Goal: Task Accomplishment & Management: Manage account settings

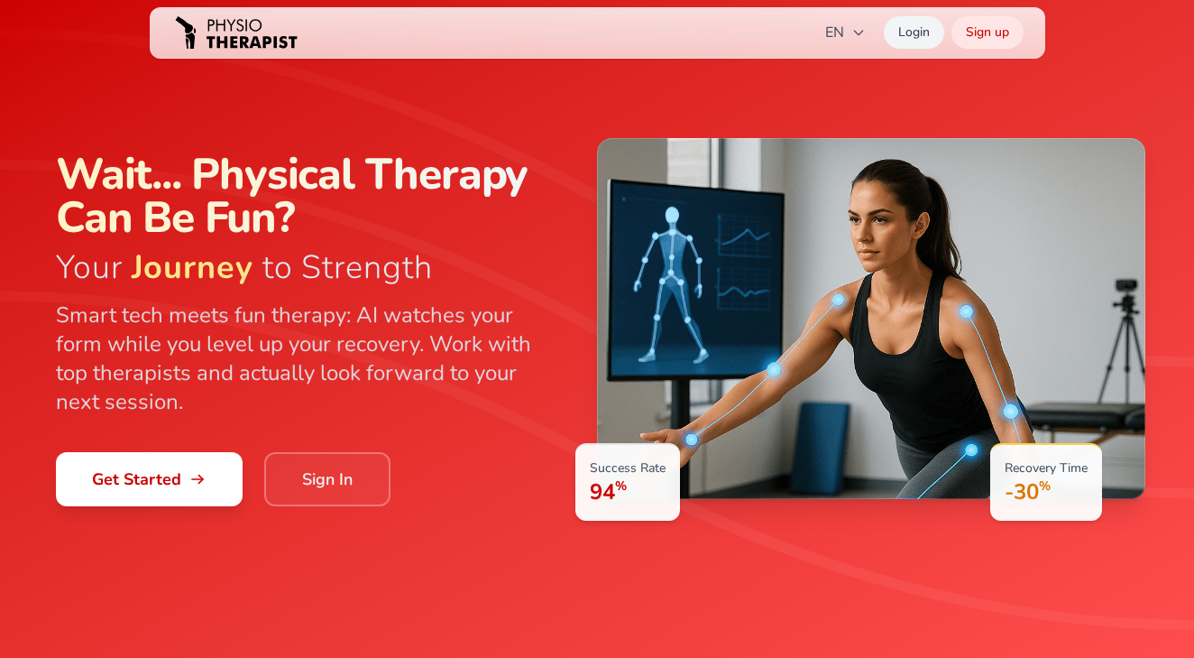
click at [923, 31] on link "Login" at bounding box center [914, 32] width 60 height 32
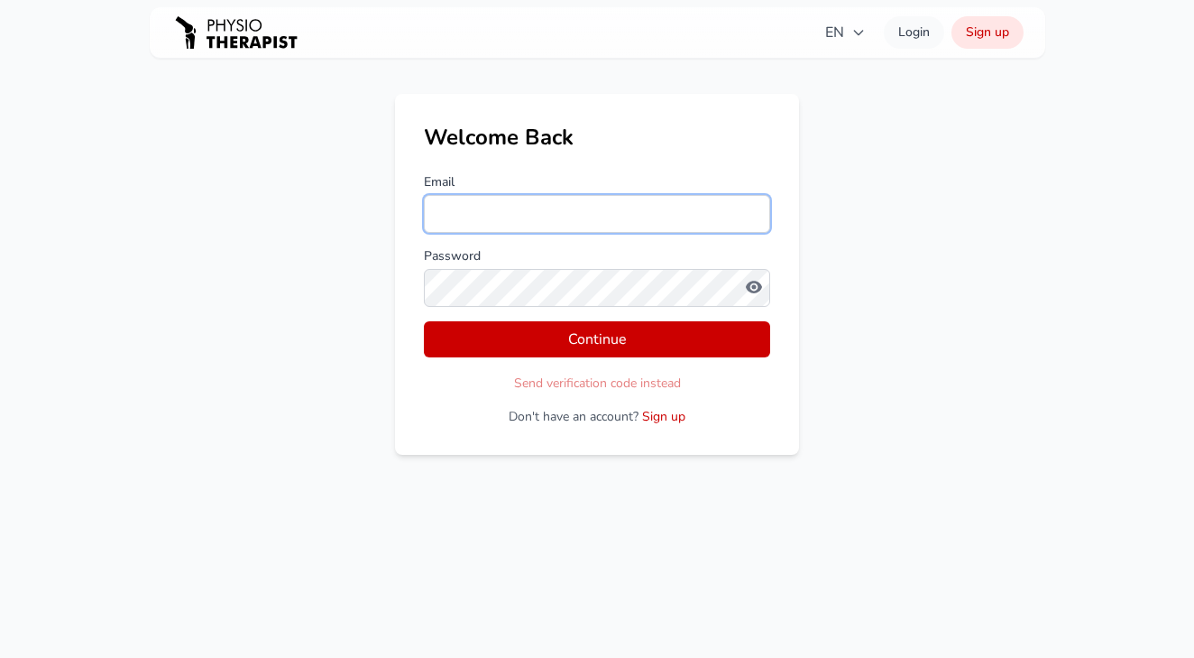
click at [544, 196] on input "Email" at bounding box center [597, 214] width 346 height 38
click at [518, 207] on input "Email" at bounding box center [597, 214] width 346 height 38
type input "**********"
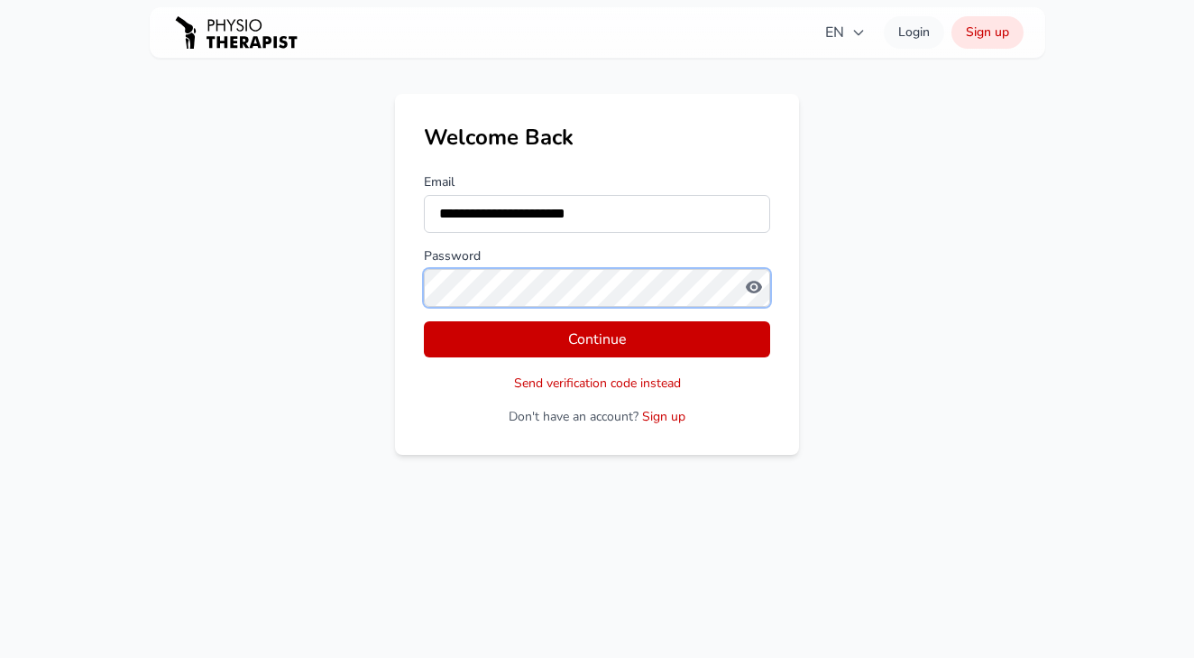
click at [424, 321] on button "Continue" at bounding box center [597, 339] width 346 height 36
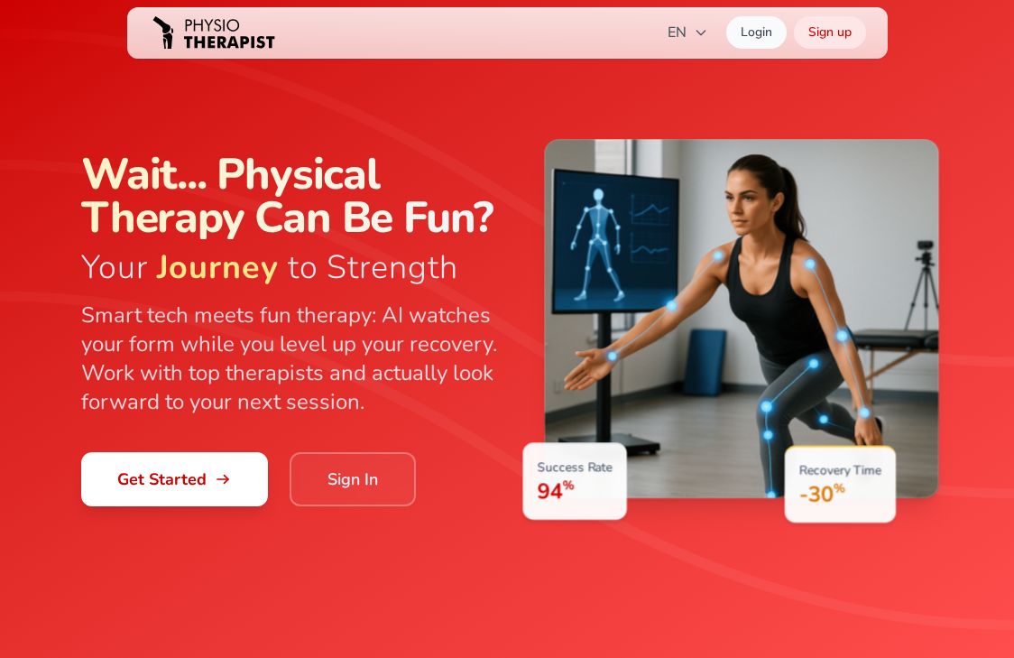
click at [751, 36] on link "Login" at bounding box center [756, 32] width 60 height 32
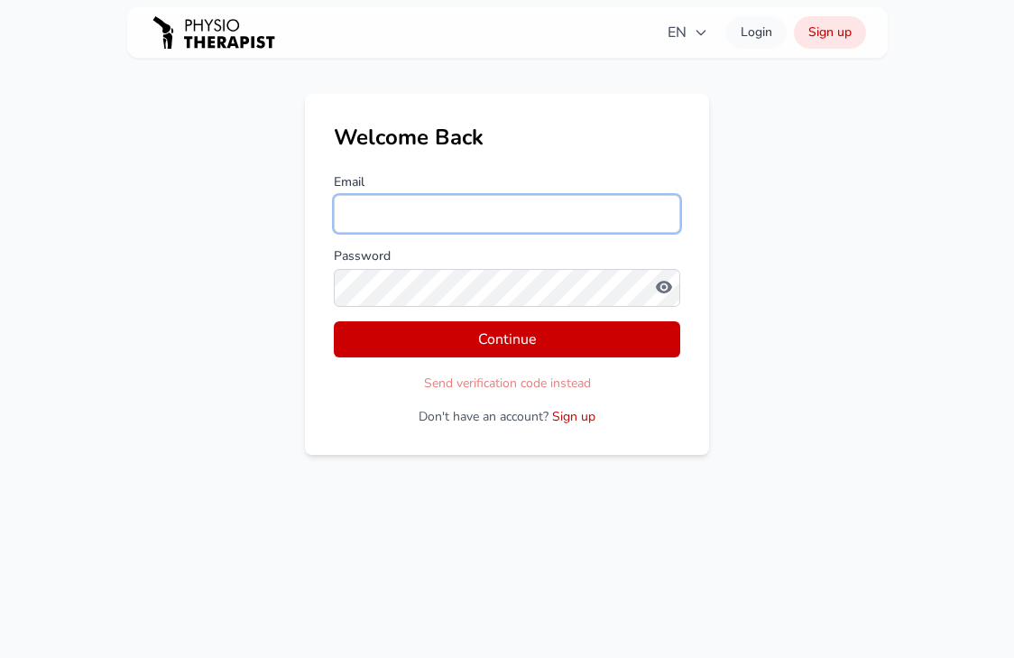
click at [491, 207] on input "Email" at bounding box center [507, 214] width 346 height 38
type input "**********"
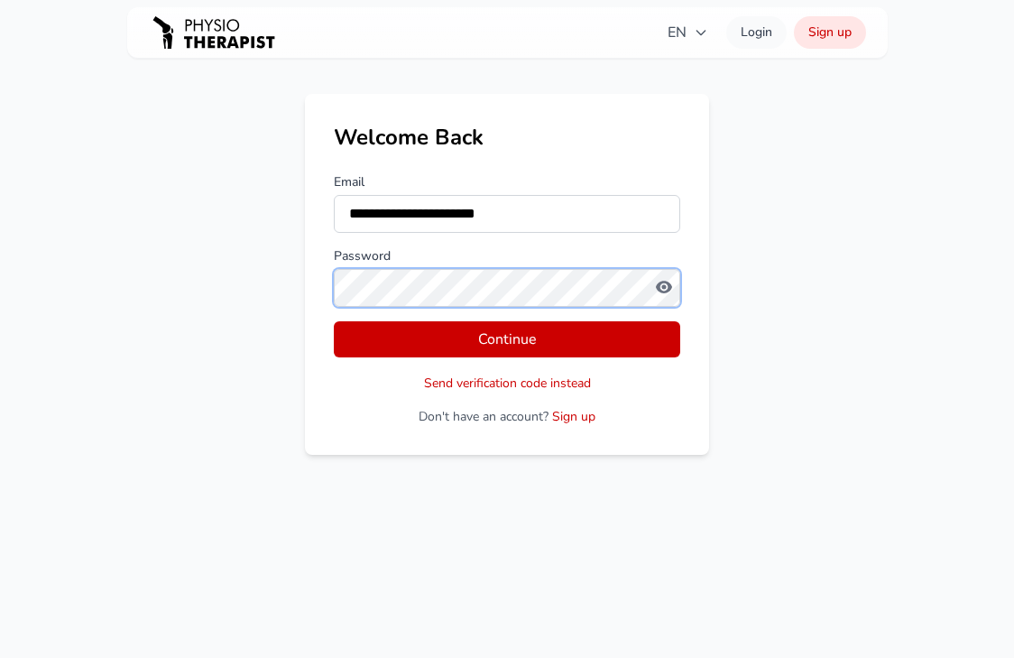
click at [334, 321] on button "Continue" at bounding box center [507, 339] width 346 height 36
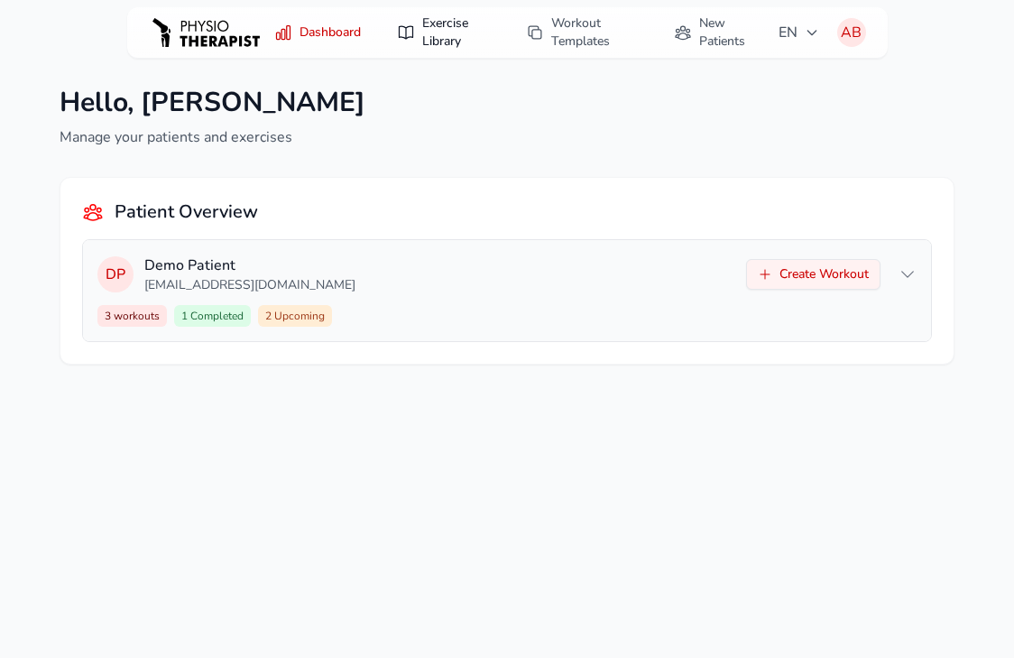
click at [441, 26] on link "Exercise Library" at bounding box center [443, 32] width 115 height 51
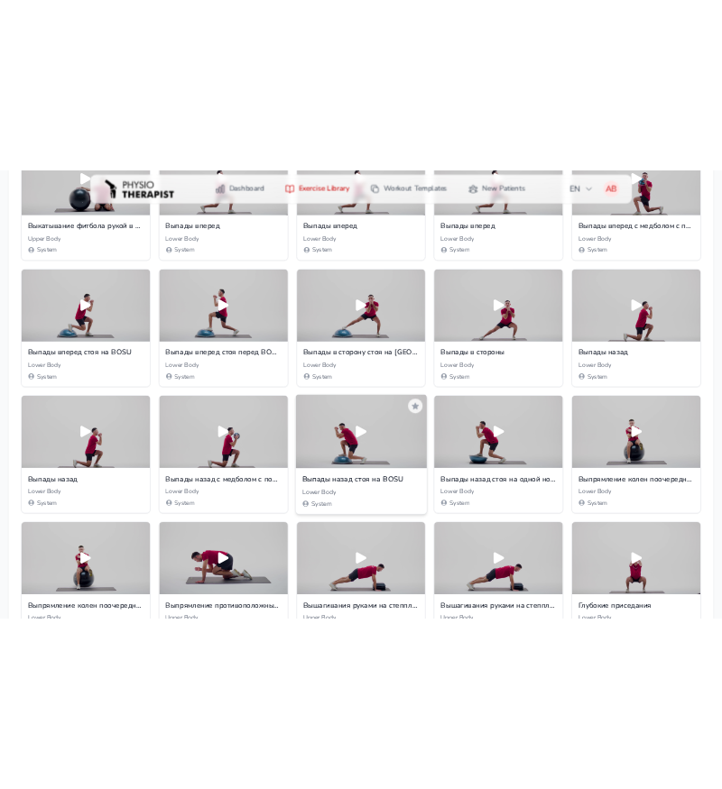
scroll to position [1861, 0]
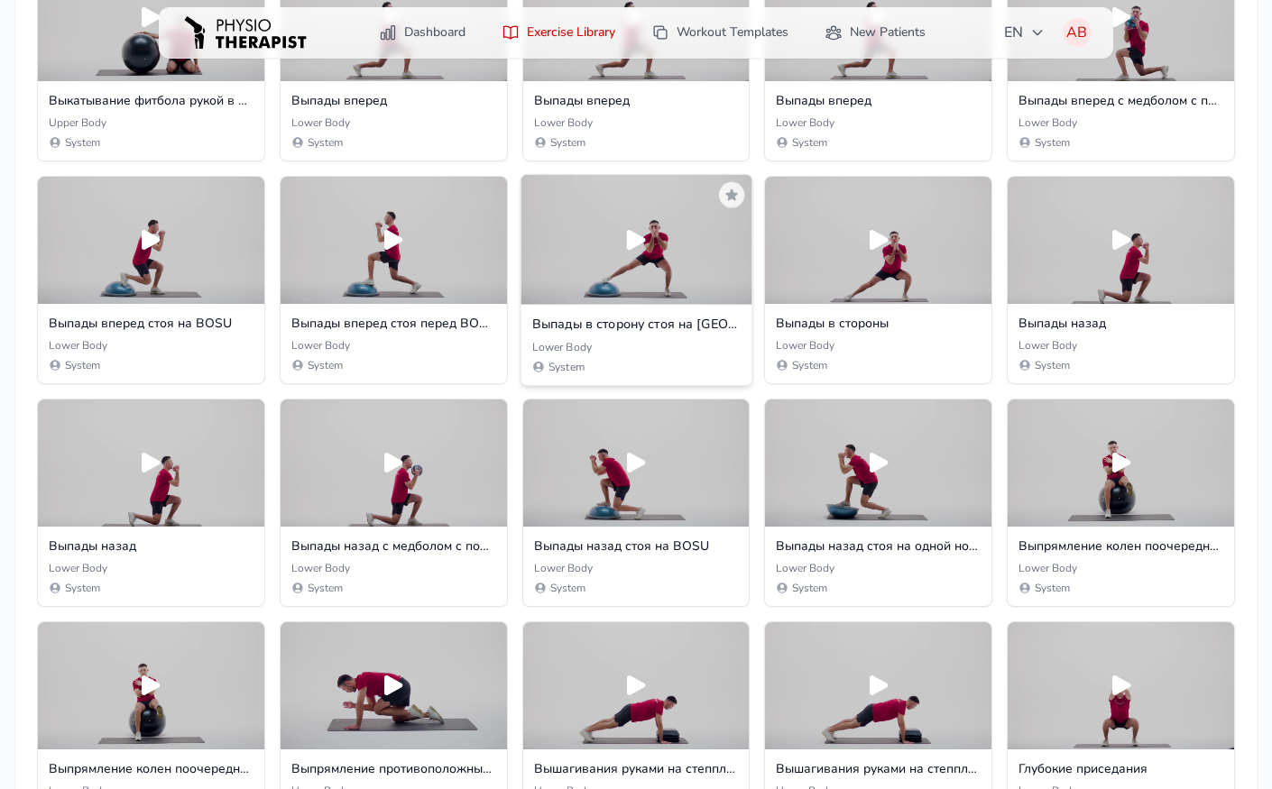
click at [634, 235] on icon at bounding box center [636, 239] width 19 height 20
